Goal: Find specific fact: Find specific fact

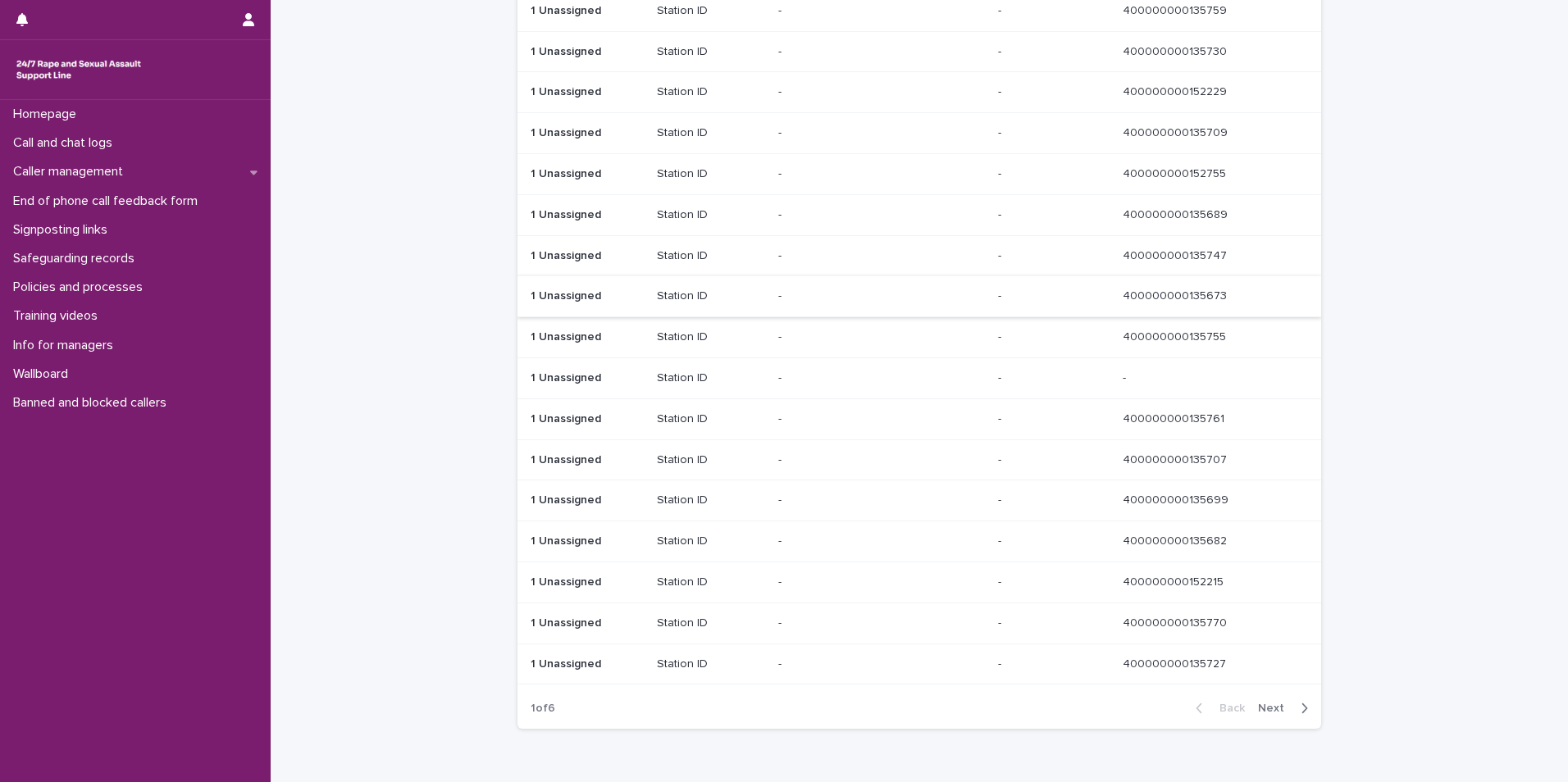
scroll to position [736, 0]
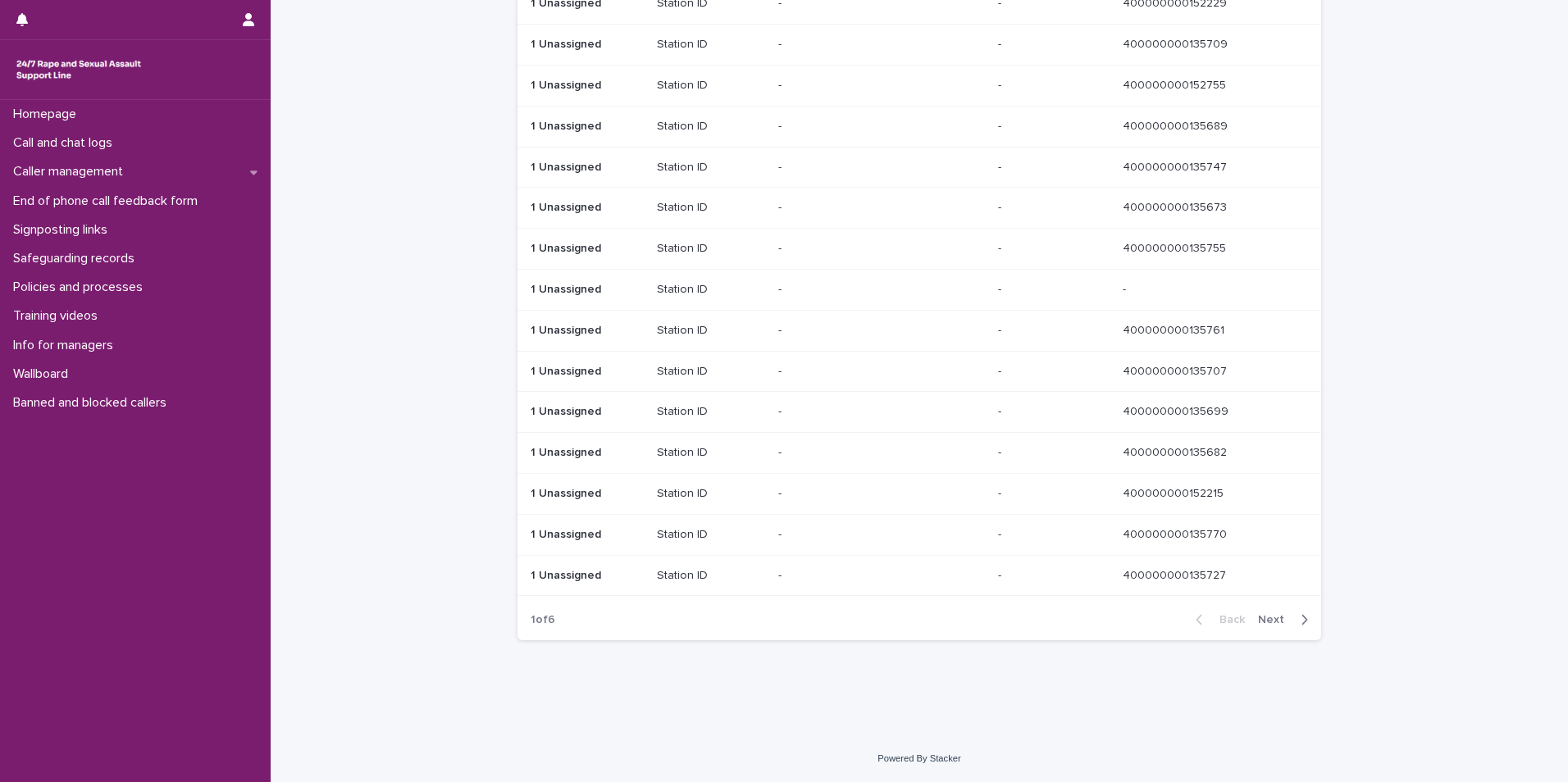
click at [1280, 617] on span "Next" at bounding box center [1276, 620] width 36 height 12
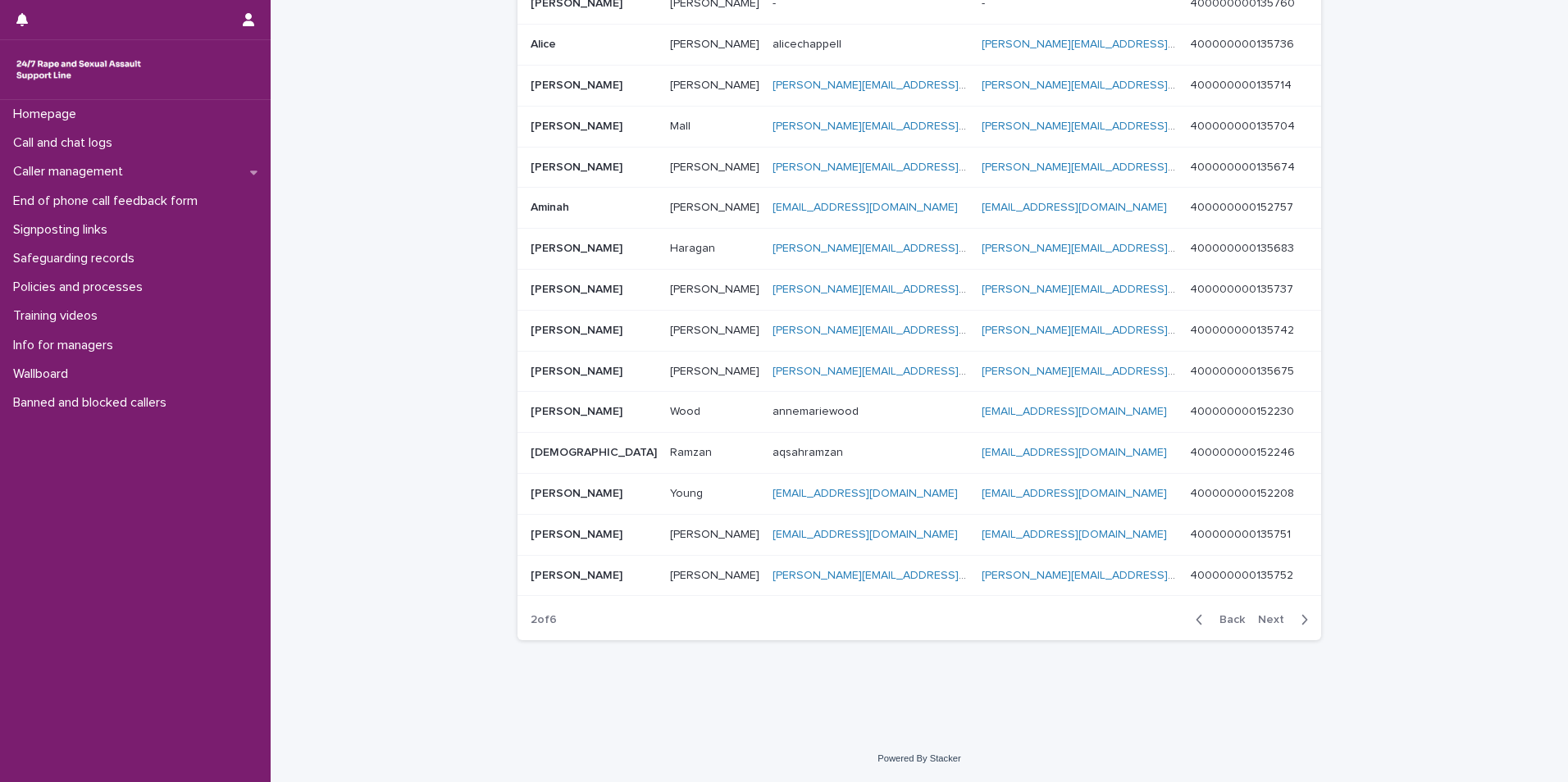
click at [1280, 617] on span "Next" at bounding box center [1276, 620] width 36 height 12
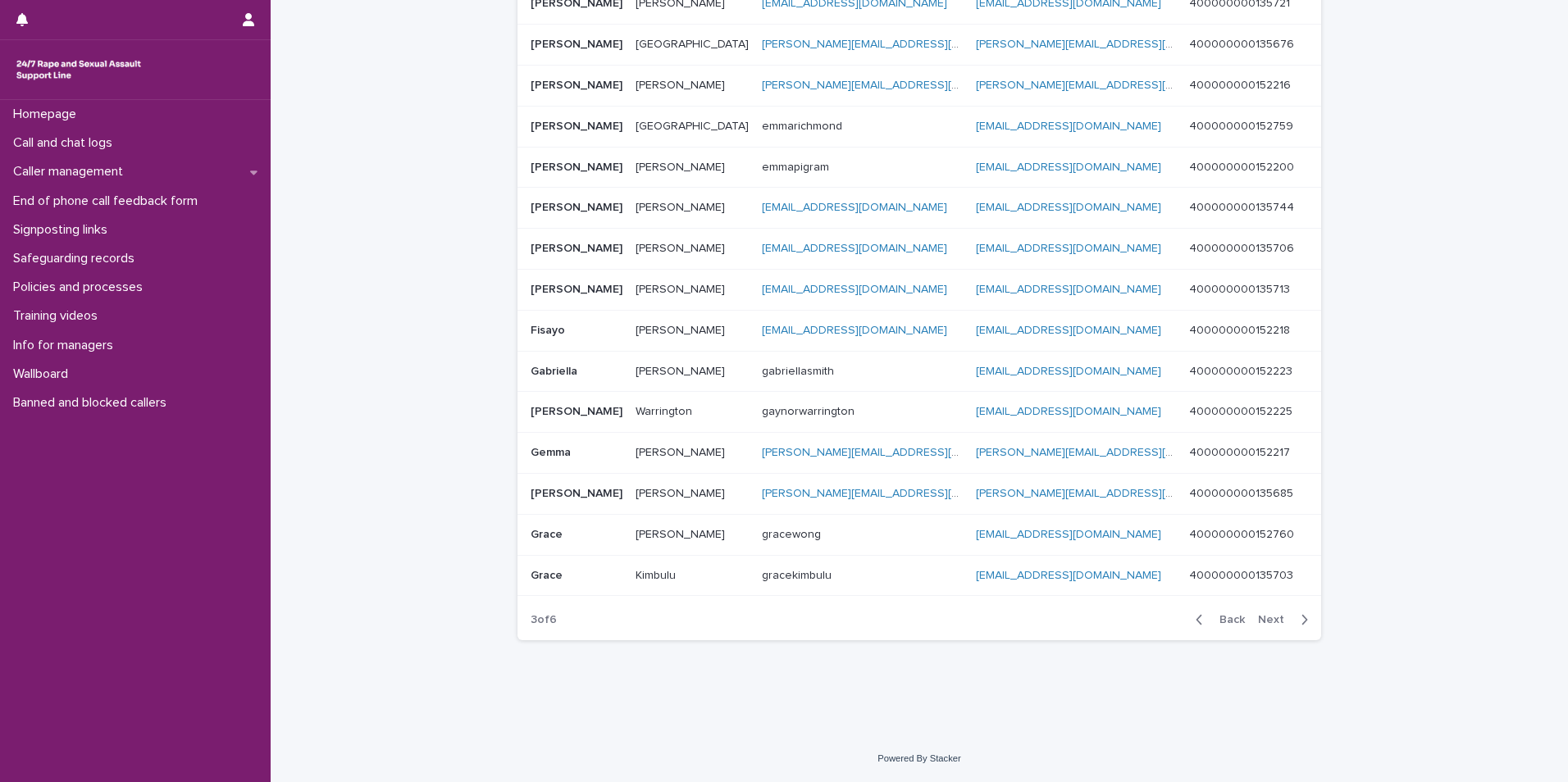
scroll to position [743, 0]
click at [1280, 617] on div "Back Next" at bounding box center [1251, 619] width 139 height 41
click at [1274, 622] on span "Next" at bounding box center [1276, 620] width 36 height 12
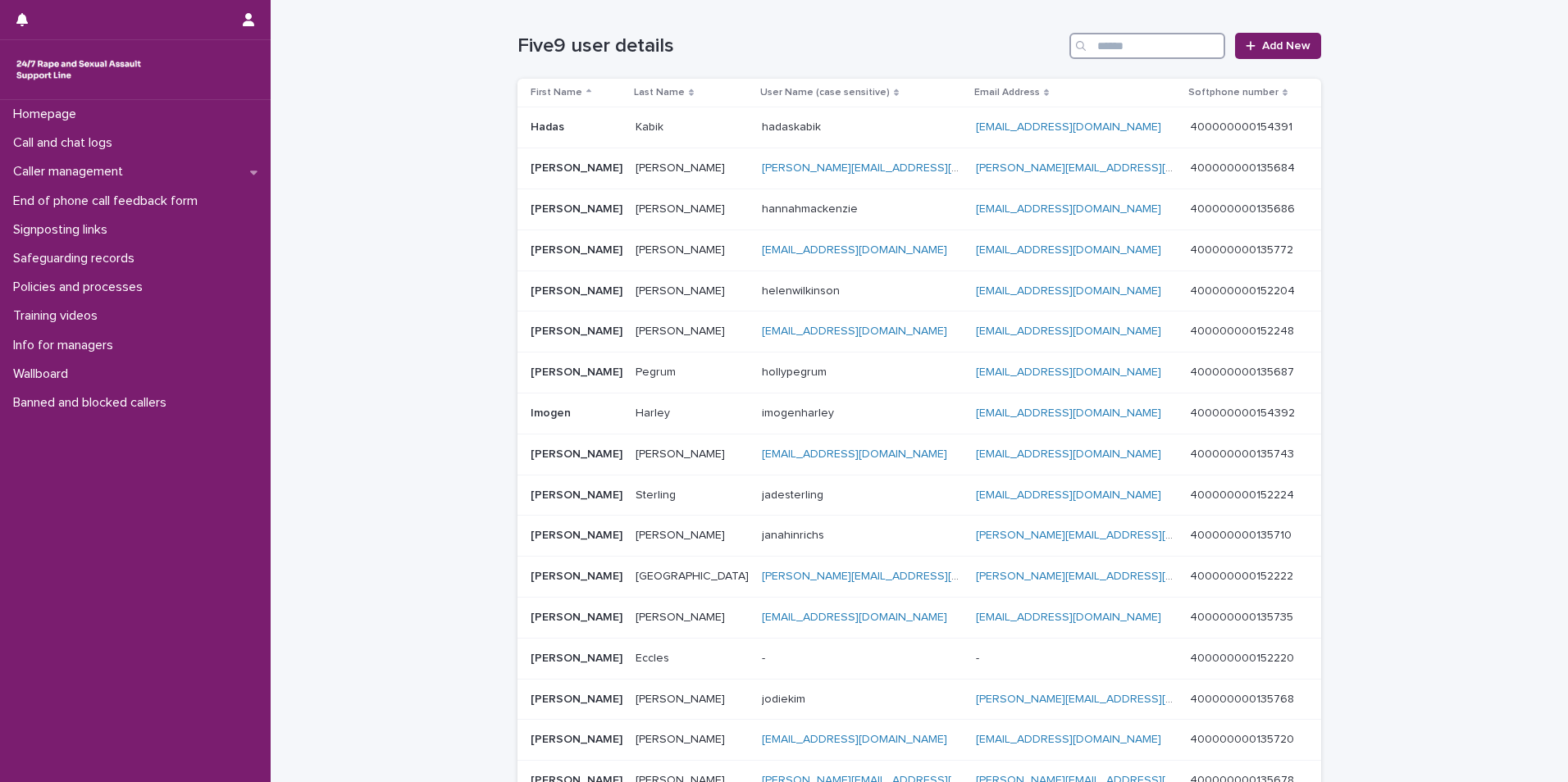
click at [1124, 37] on input "Search" at bounding box center [1147, 46] width 155 height 27
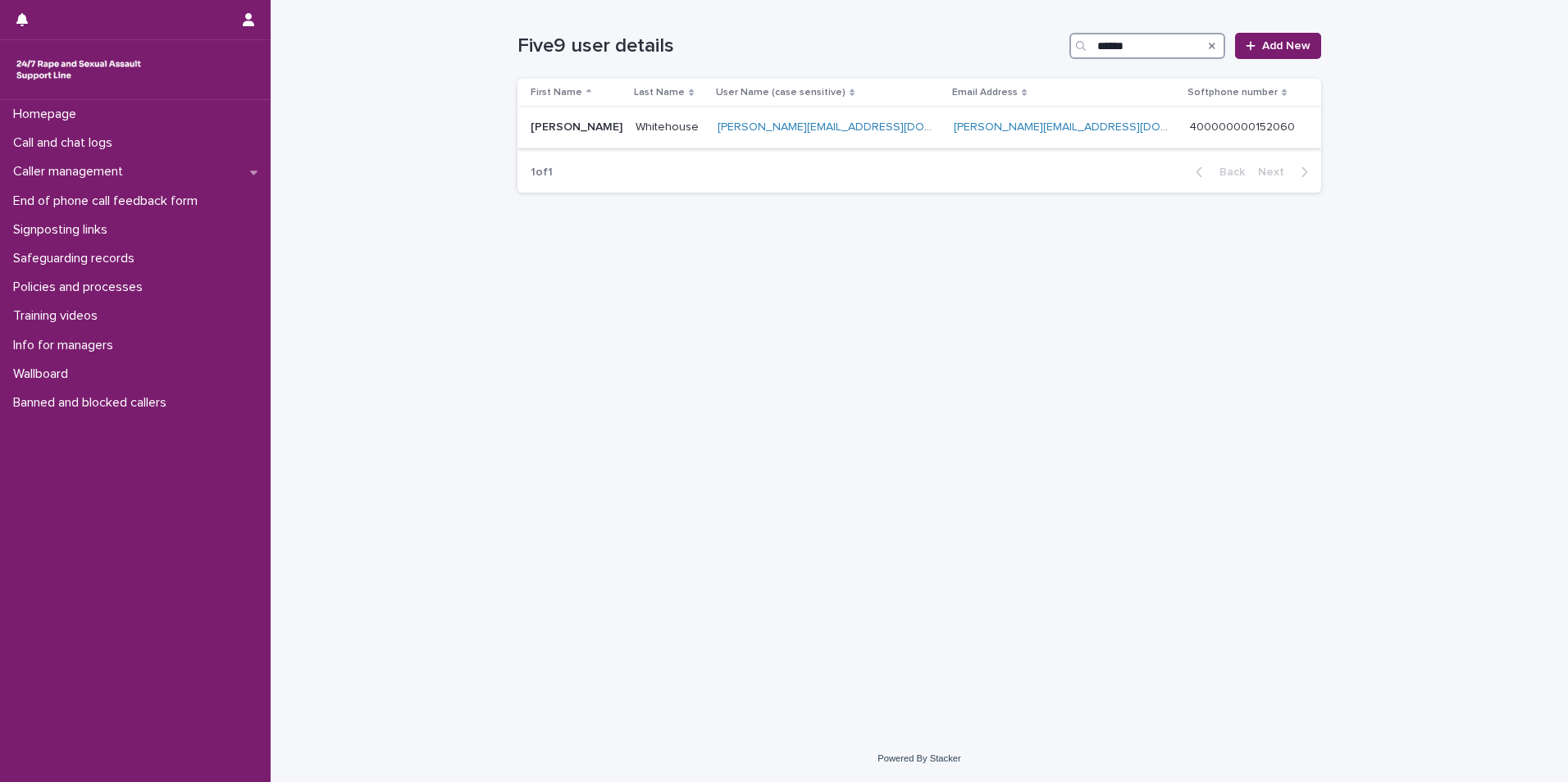
type input "******"
drag, startPoint x: 1286, startPoint y: 128, endPoint x: 1258, endPoint y: 130, distance: 28.1
click at [1258, 130] on div "400000000152060 400000000152060" at bounding box center [1241, 127] width 106 height 14
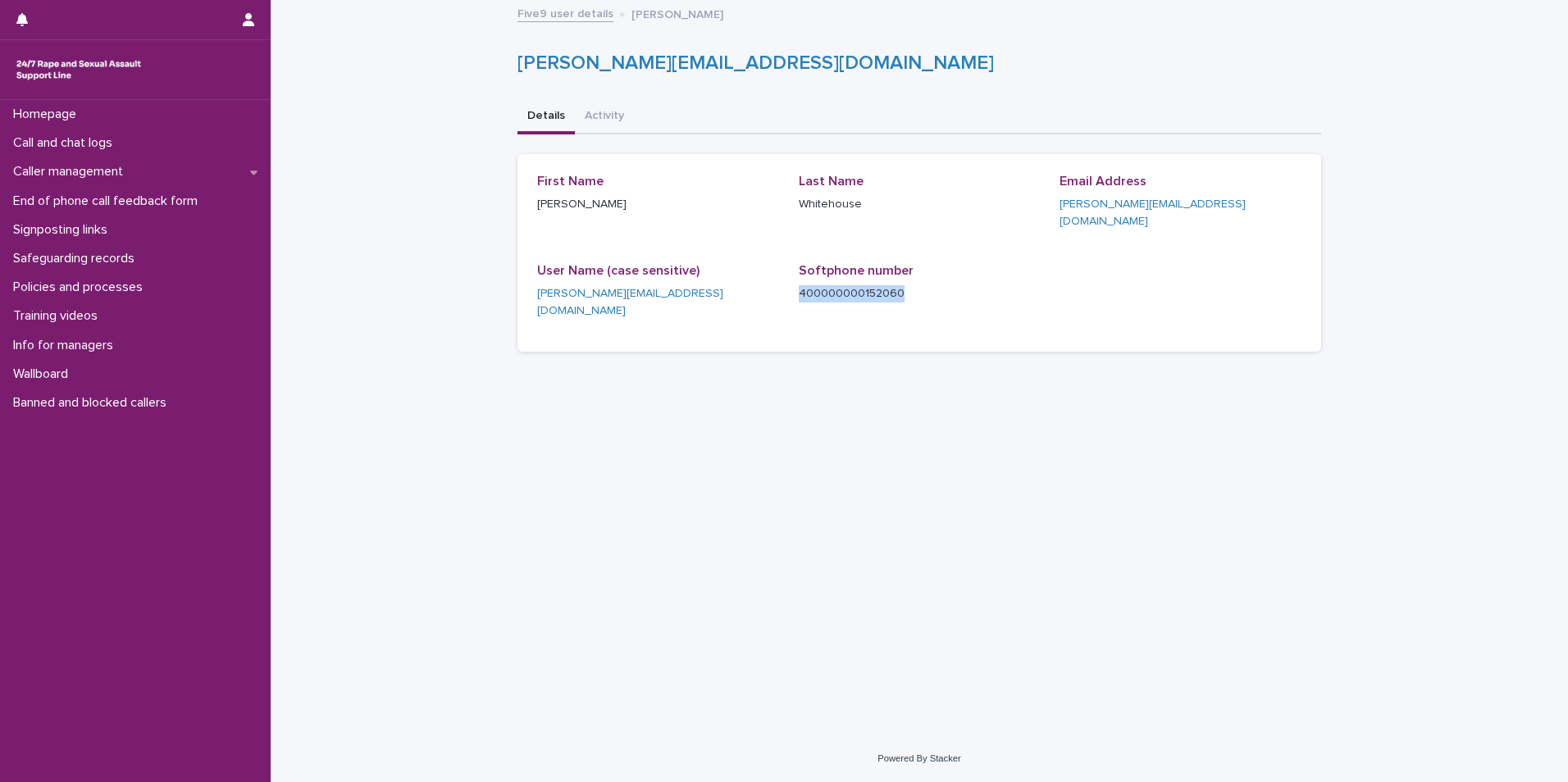
drag, startPoint x: 903, startPoint y: 273, endPoint x: 794, endPoint y: 273, distance: 109.0
click at [794, 273] on div "First Name [PERSON_NAME] Last Name [PERSON_NAME] Email Address [PERSON_NAME][EM…" at bounding box center [919, 253] width 764 height 159
drag, startPoint x: 794, startPoint y: 273, endPoint x: 812, endPoint y: 274, distance: 18.0
copy p "400000000152060"
